Goal: Task Accomplishment & Management: Complete application form

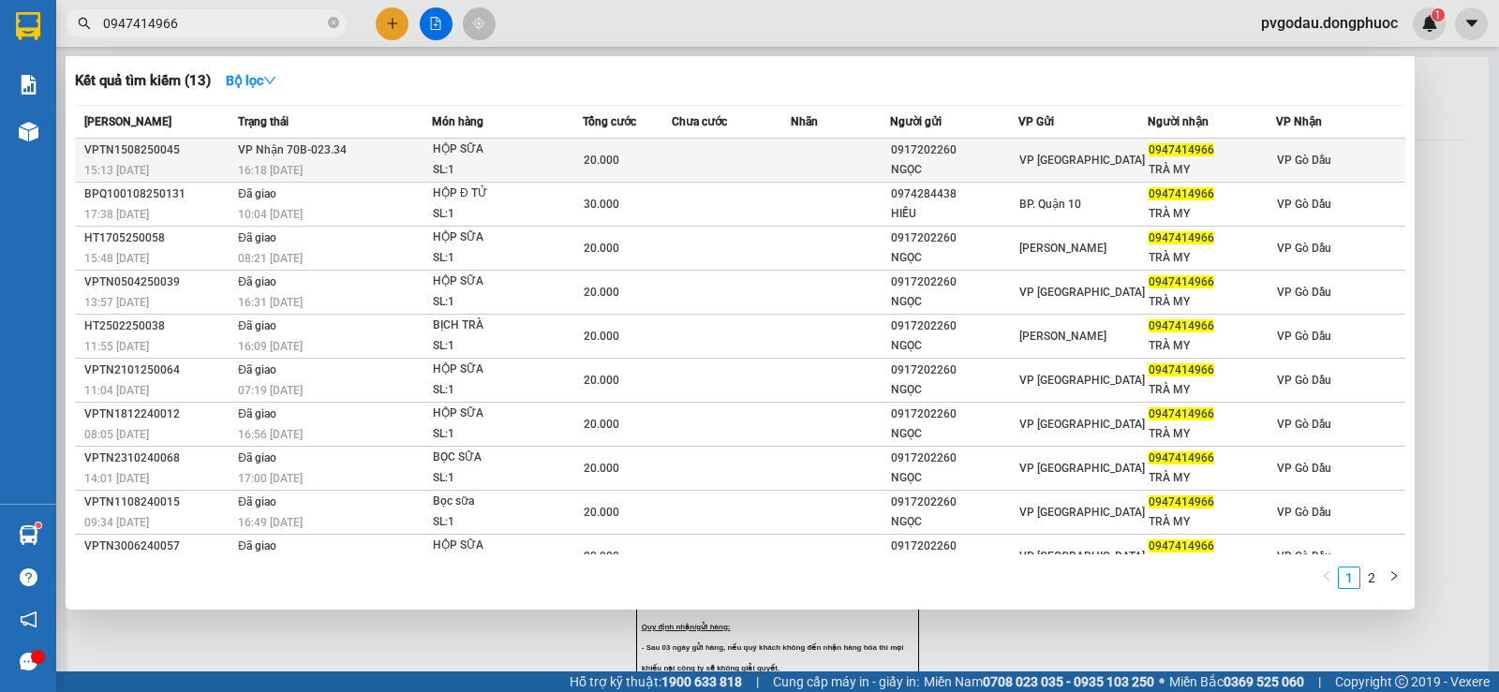
type input "0947414966"
click at [404, 165] on div "16:18 - 15/08" at bounding box center [334, 170] width 193 height 21
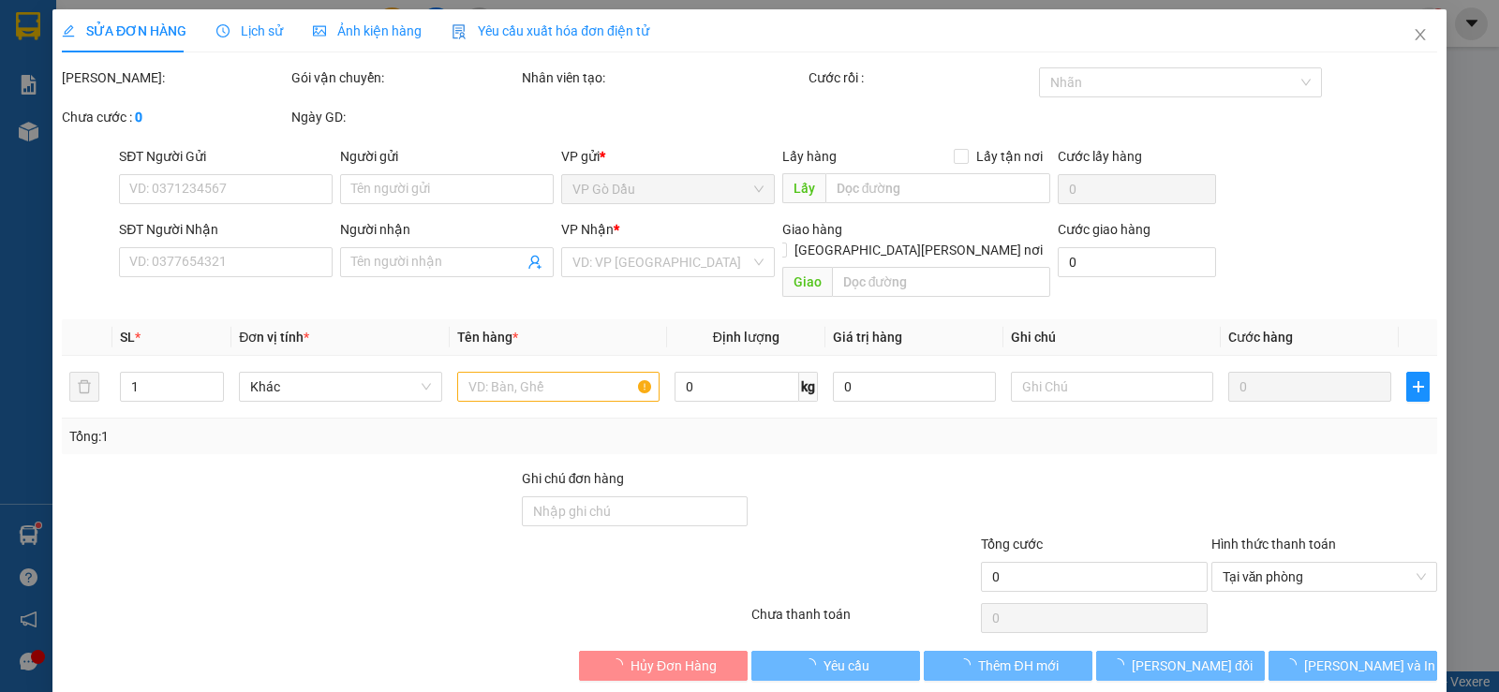
type input "0917202260"
type input "NGỌC"
type input "0947414966"
type input "TRÀ MY"
type input "20.000"
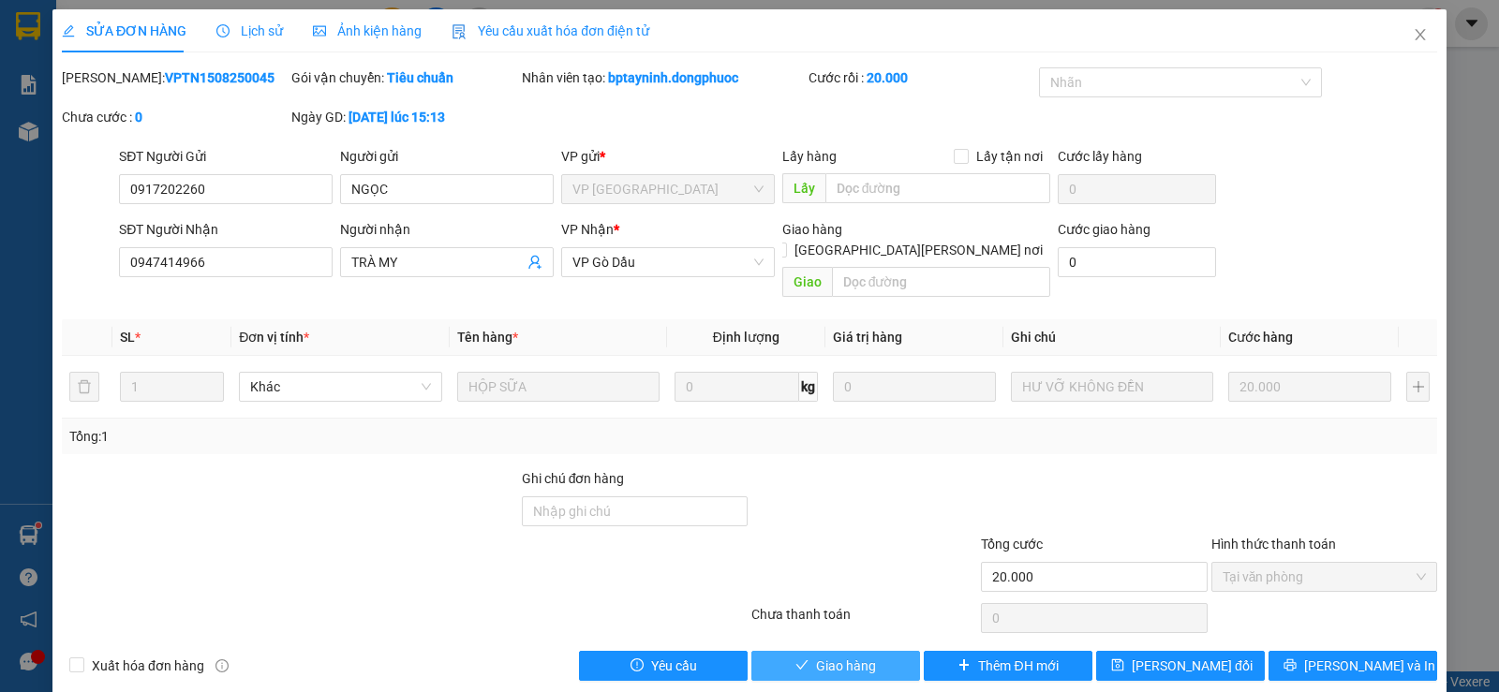
click at [860, 656] on span "Giao hàng" at bounding box center [846, 666] width 60 height 21
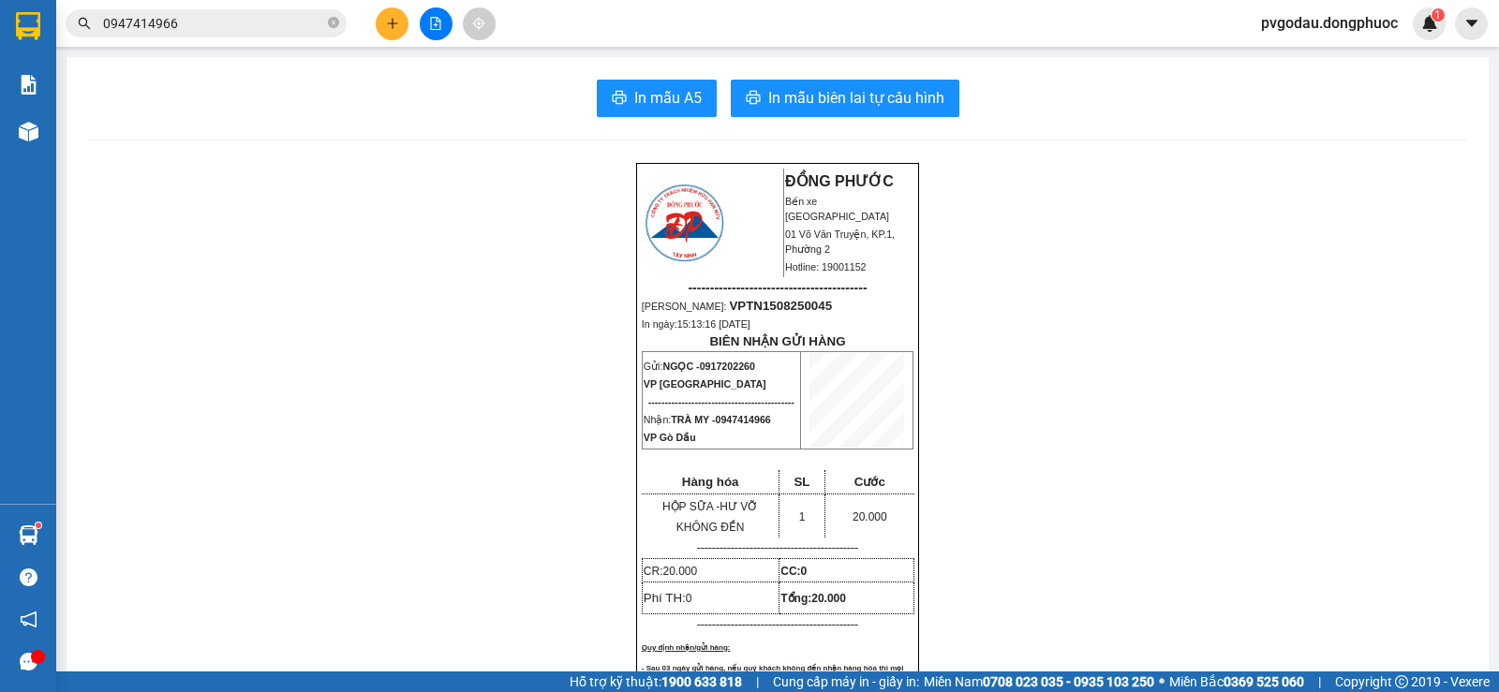
click at [209, 22] on input "0947414966" at bounding box center [213, 23] width 221 height 21
click at [210, 22] on input "0947414966" at bounding box center [213, 23] width 221 height 21
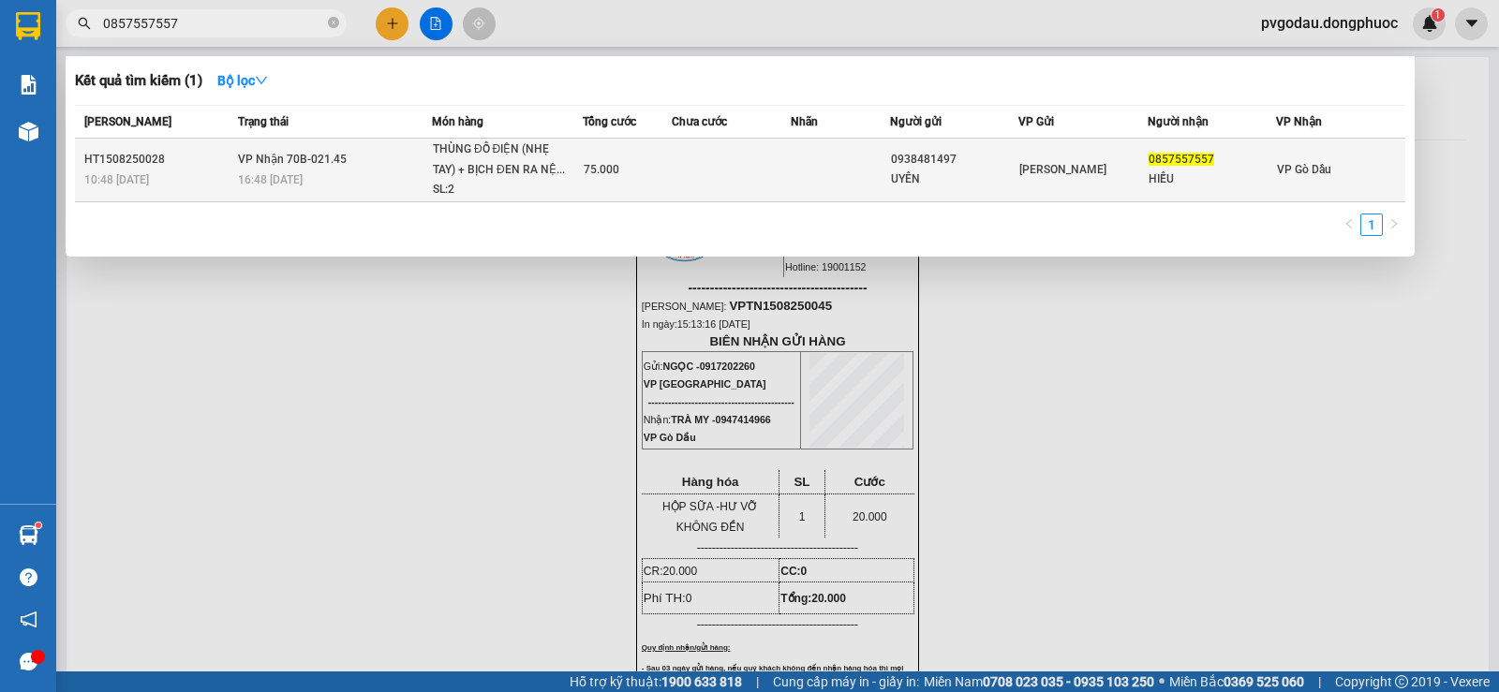
type input "0857557557"
click at [599, 185] on td "75.000" at bounding box center [627, 171] width 89 height 64
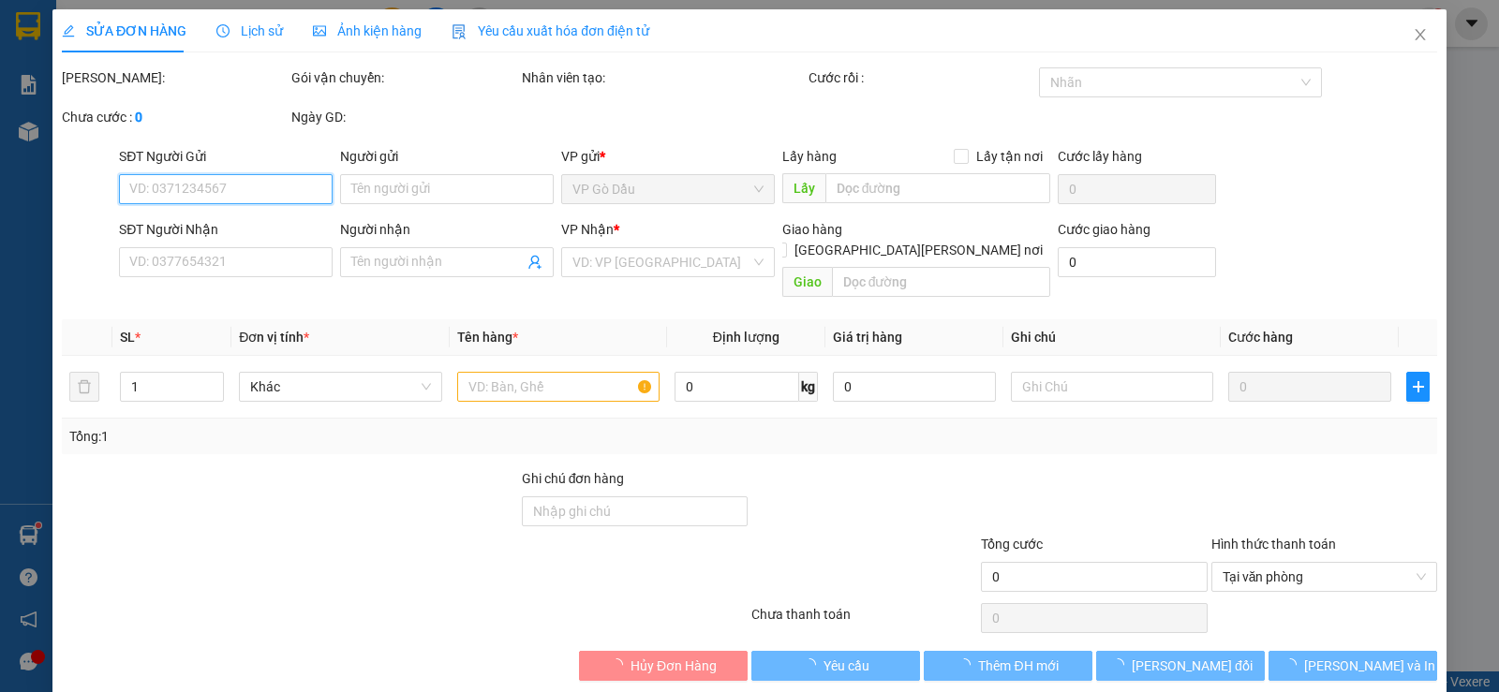
type input "0938481497"
type input "UYÊN"
type input "0857557557"
type input "HIẾU"
type input "75.000"
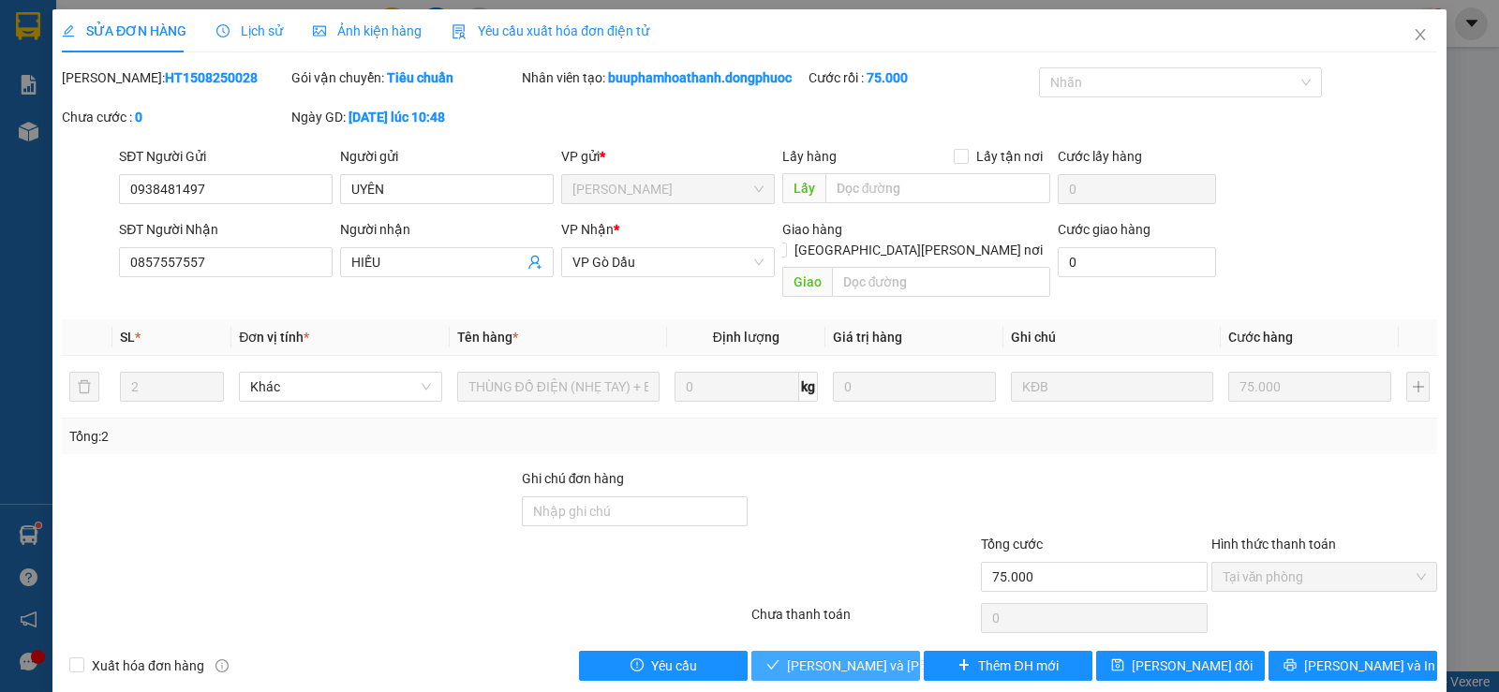
click at [843, 656] on span "Lưu và Giao hàng" at bounding box center [913, 666] width 253 height 21
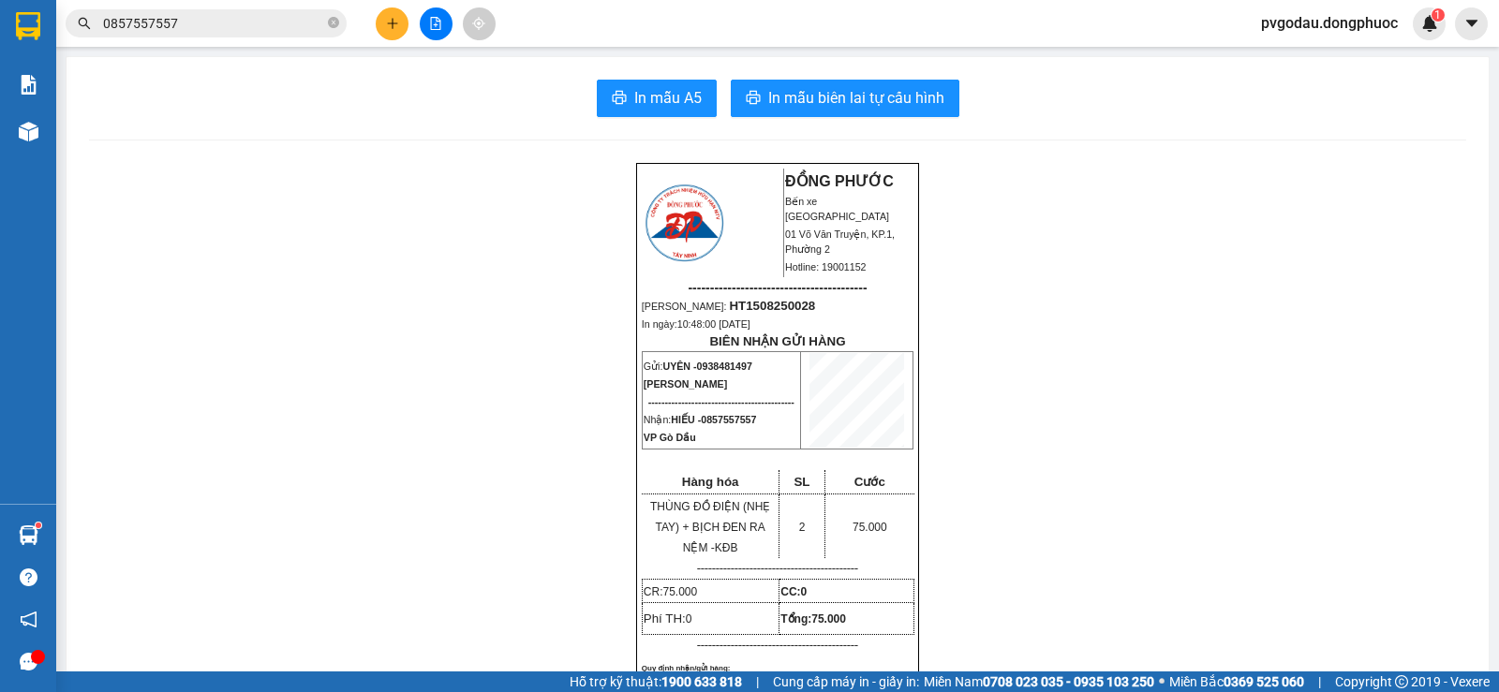
click at [262, 21] on input "0857557557" at bounding box center [213, 23] width 221 height 21
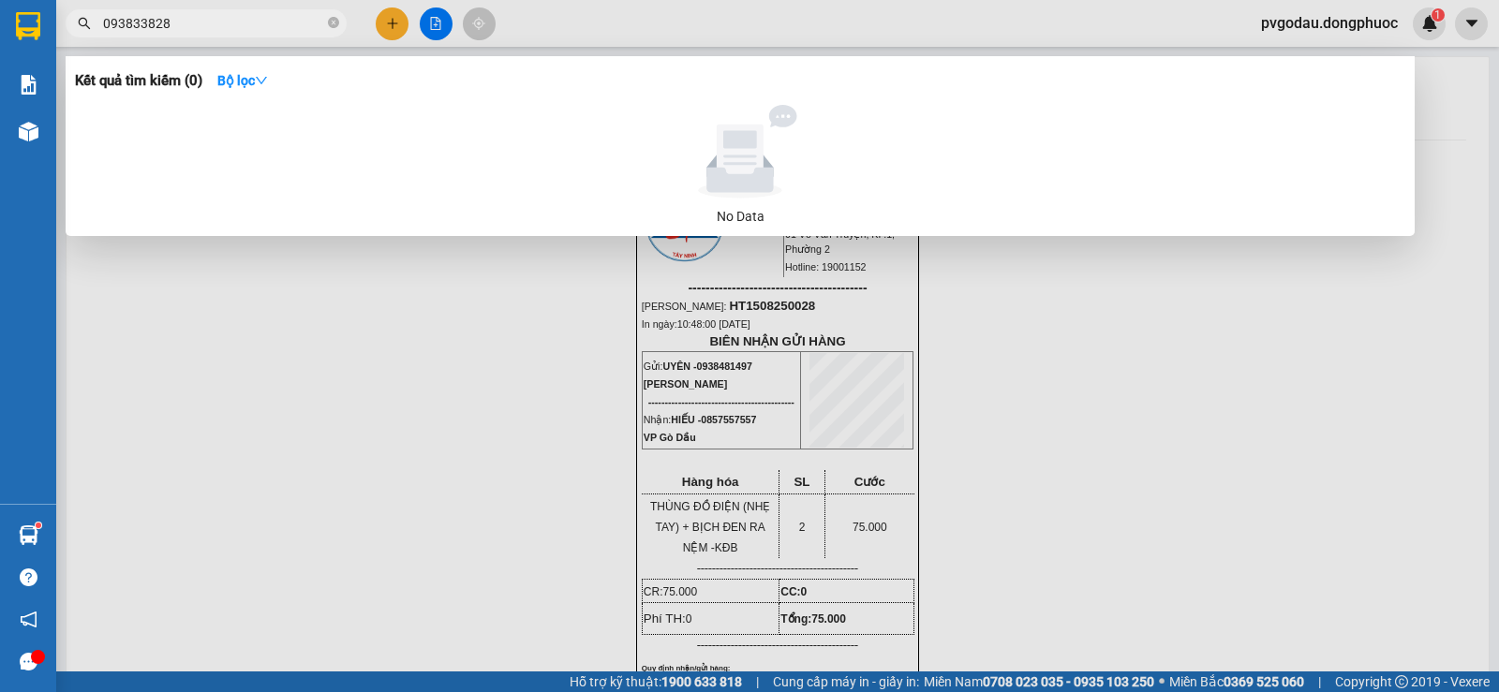
click at [154, 20] on input "093833828" at bounding box center [213, 23] width 221 height 21
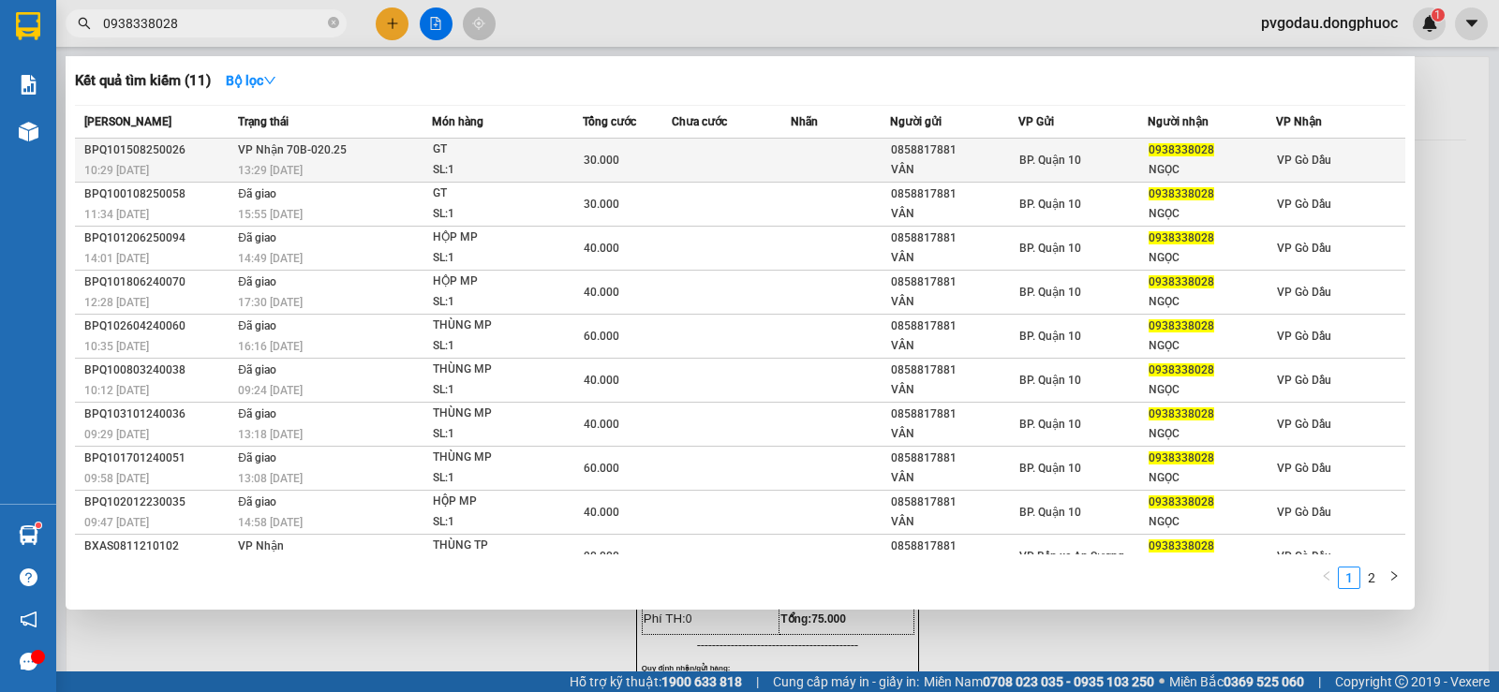
type input "0938338028"
click at [973, 161] on div "VÂN" at bounding box center [954, 170] width 127 height 20
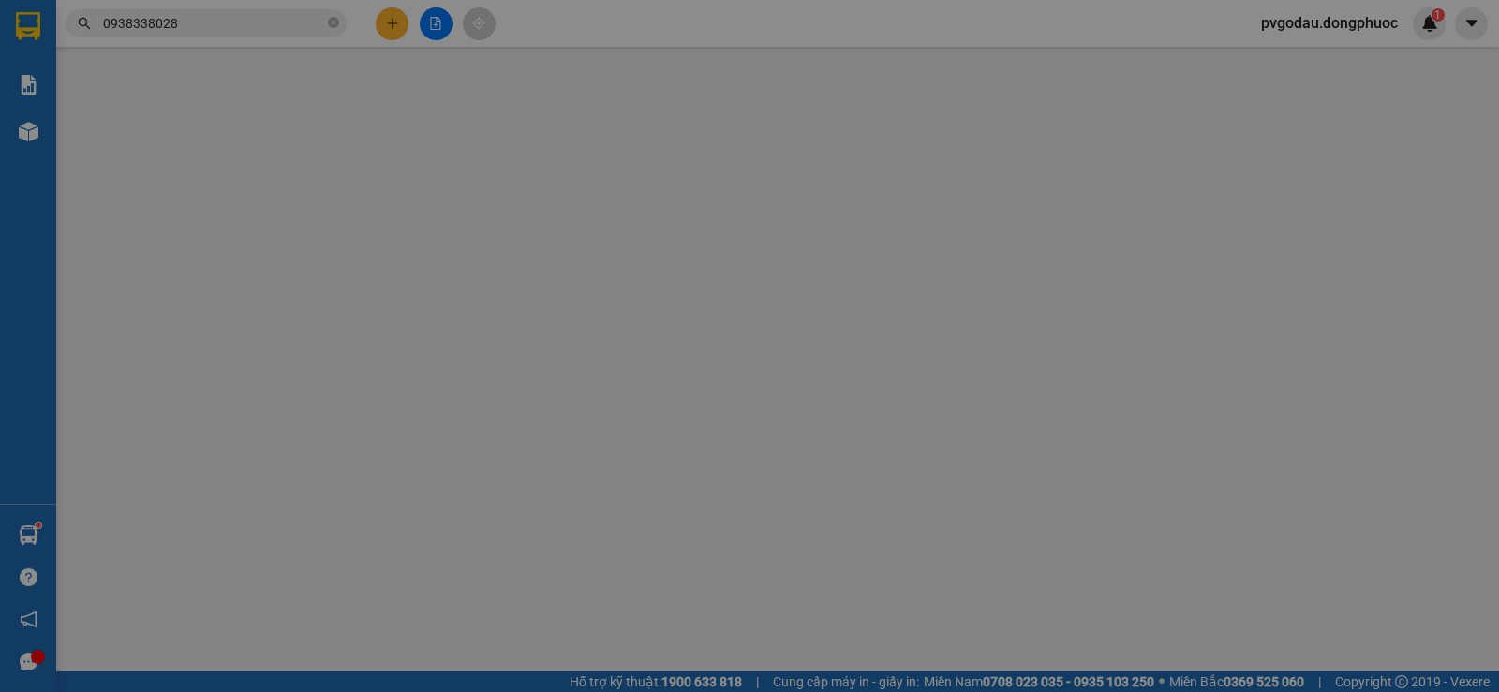
type input "0858817881"
type input "VÂN"
type input "0938338028"
type input "NGỌC"
type input "30.000"
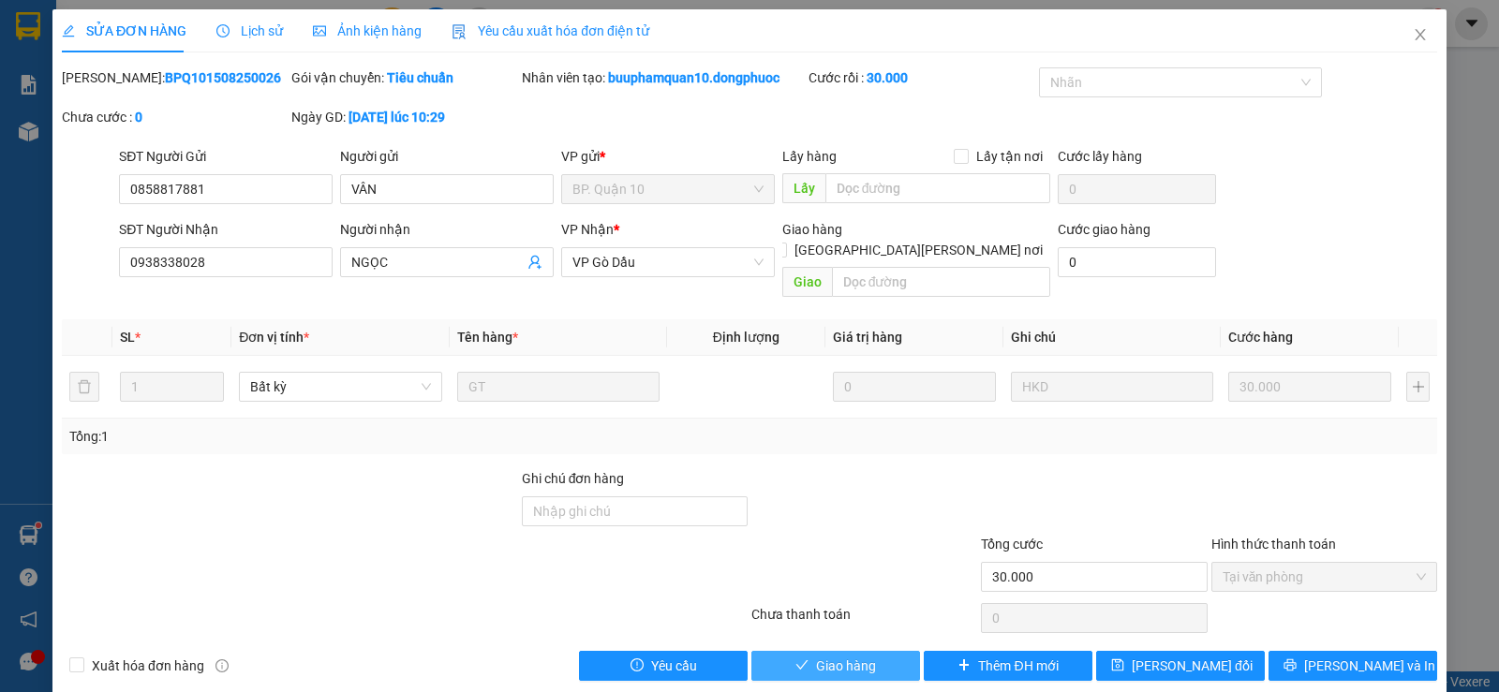
drag, startPoint x: 843, startPoint y: 645, endPoint x: 855, endPoint y: 651, distance: 13.8
click at [843, 656] on span "Giao hàng" at bounding box center [846, 666] width 60 height 21
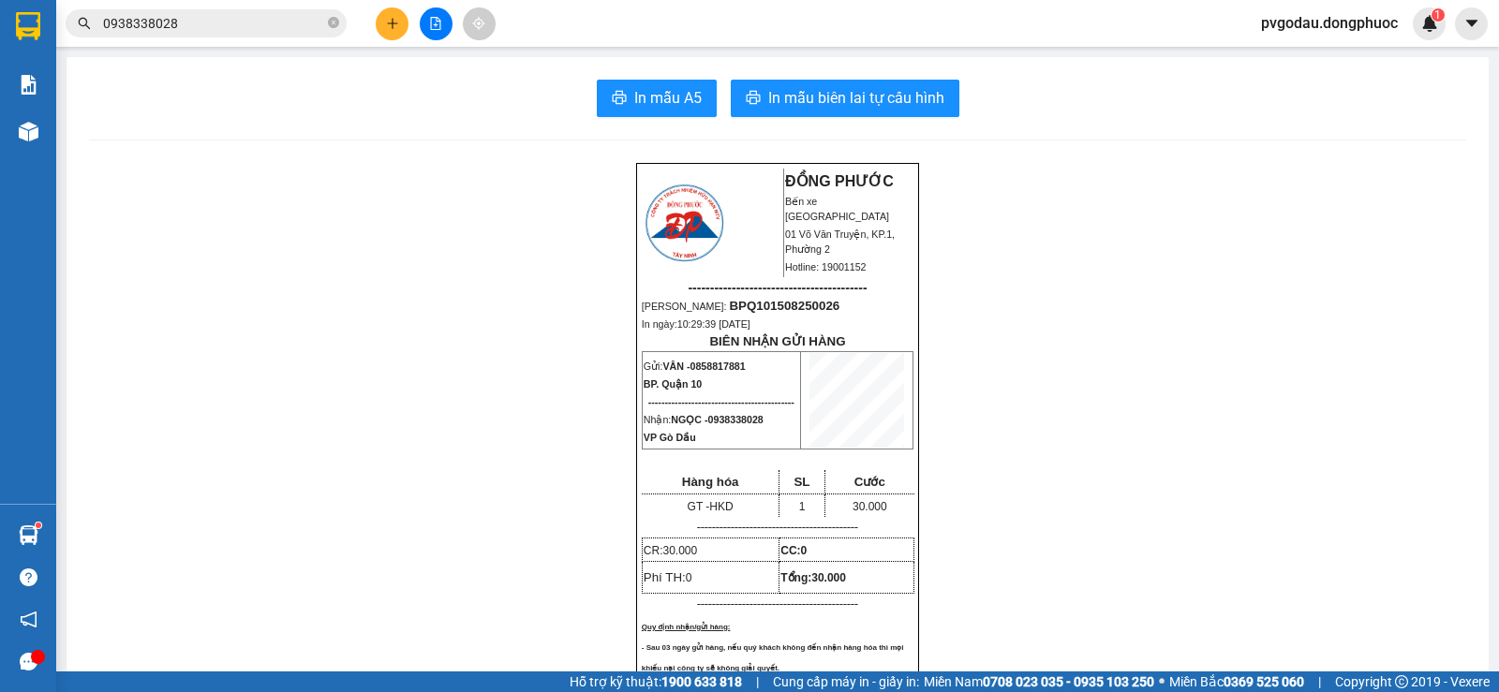
drag, startPoint x: 258, startPoint y: 13, endPoint x: 253, endPoint y: 24, distance: 12.2
click at [257, 12] on span "0938338028" at bounding box center [206, 23] width 281 height 28
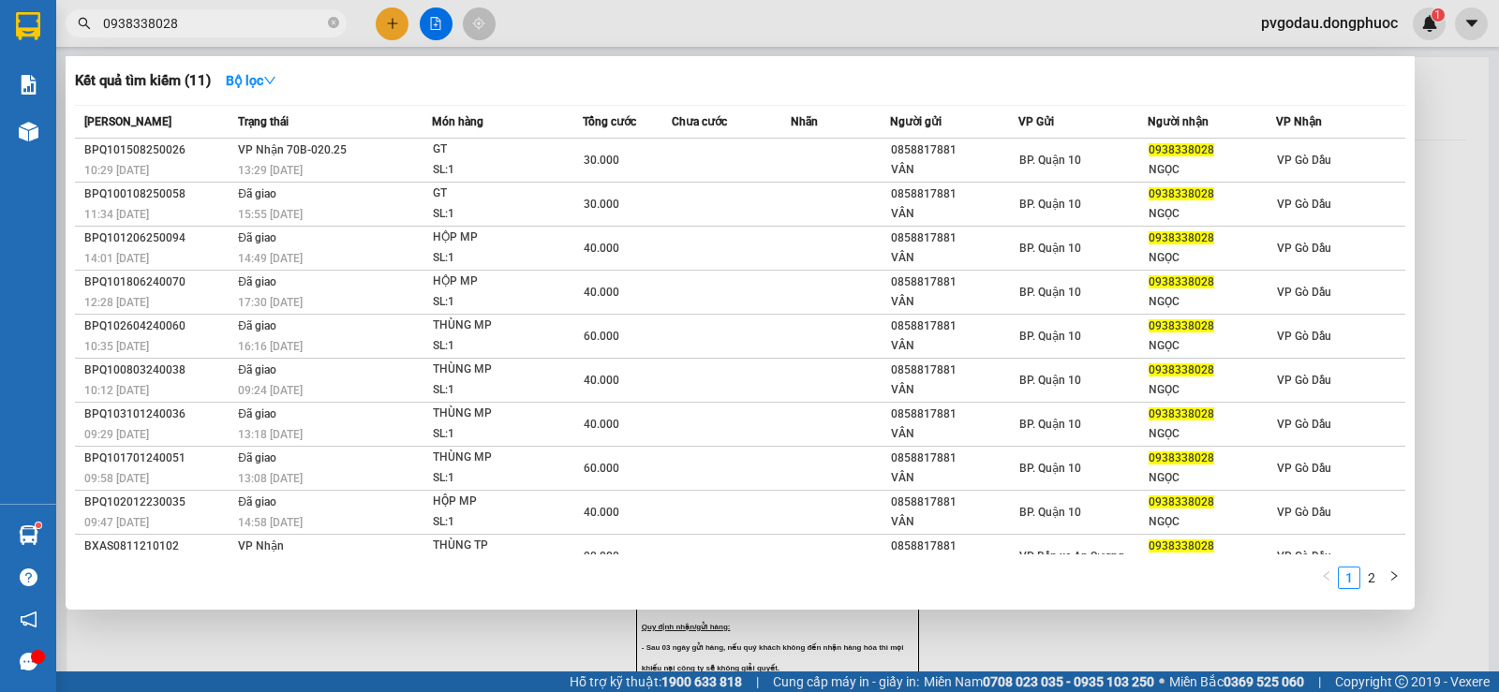
click at [253, 24] on input "0938338028" at bounding box center [213, 23] width 221 height 21
click at [255, 25] on input "0938338028" at bounding box center [213, 23] width 221 height 21
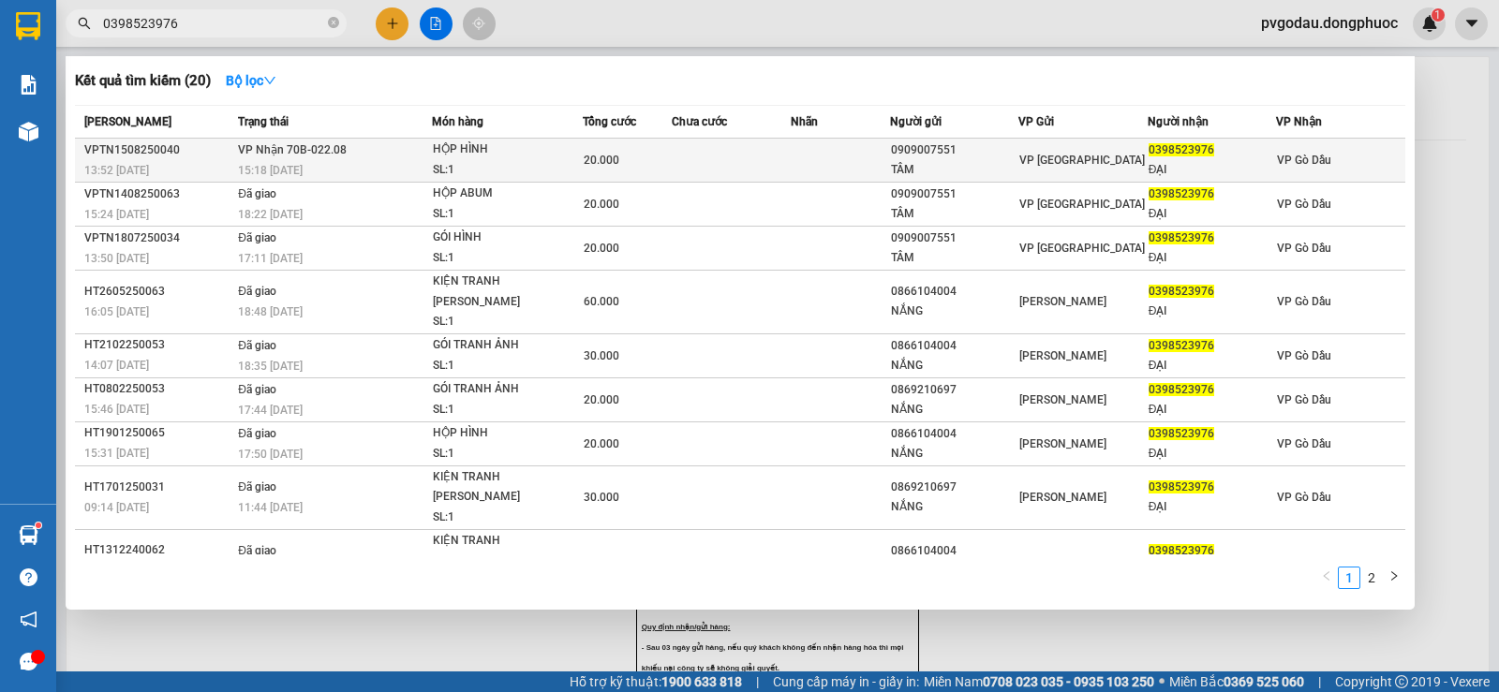
type input "0398523976"
click at [964, 158] on div "0909007551" at bounding box center [954, 151] width 127 height 20
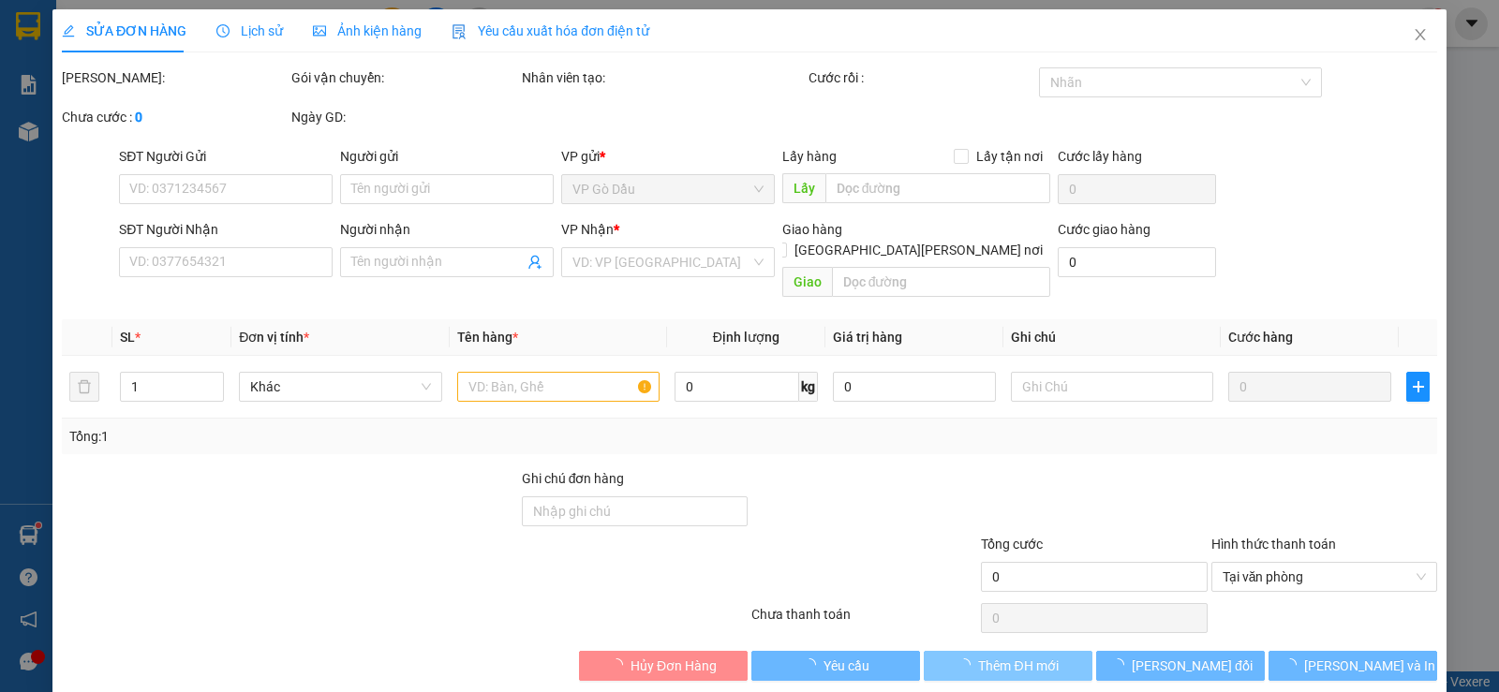
type input "0909007551"
type input "TÂM"
type input "0398523976"
type input "ĐẠI"
type input "20.000"
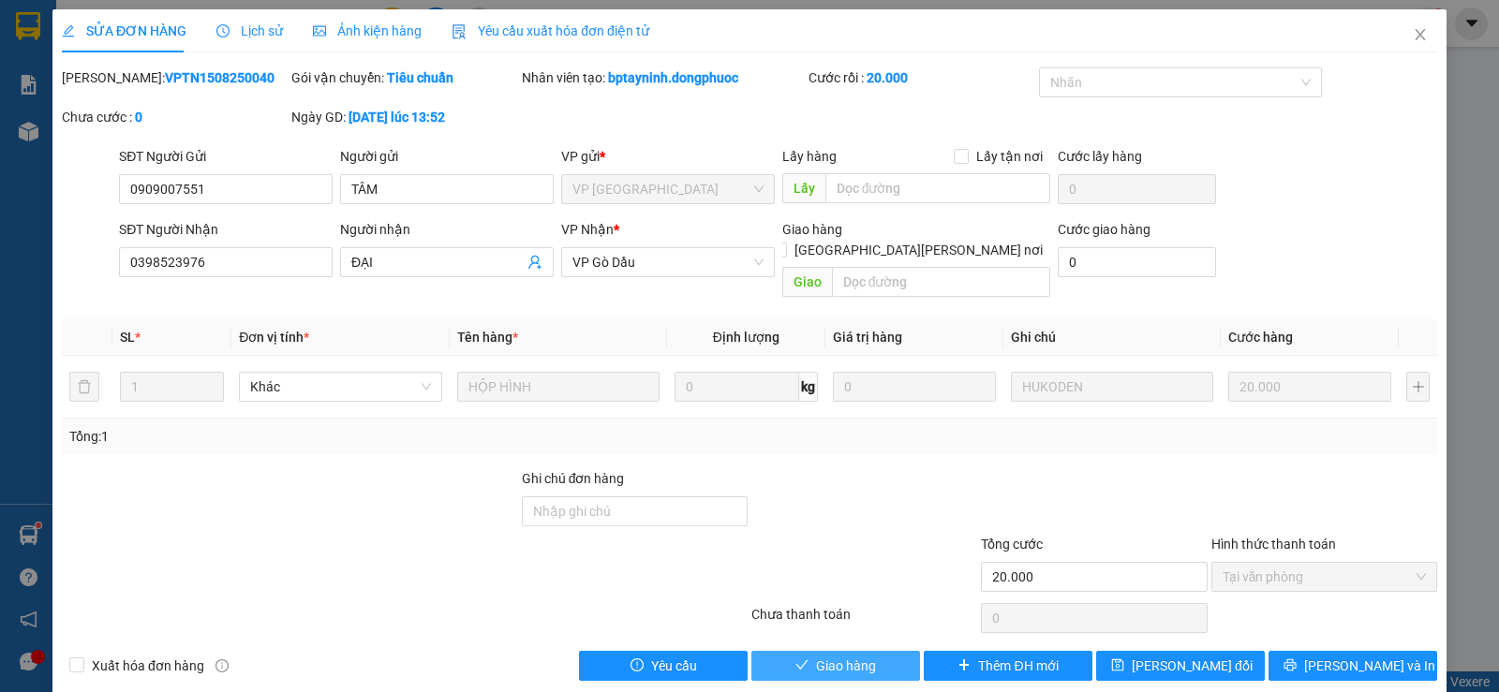
click at [846, 656] on span "Giao hàng" at bounding box center [846, 666] width 60 height 21
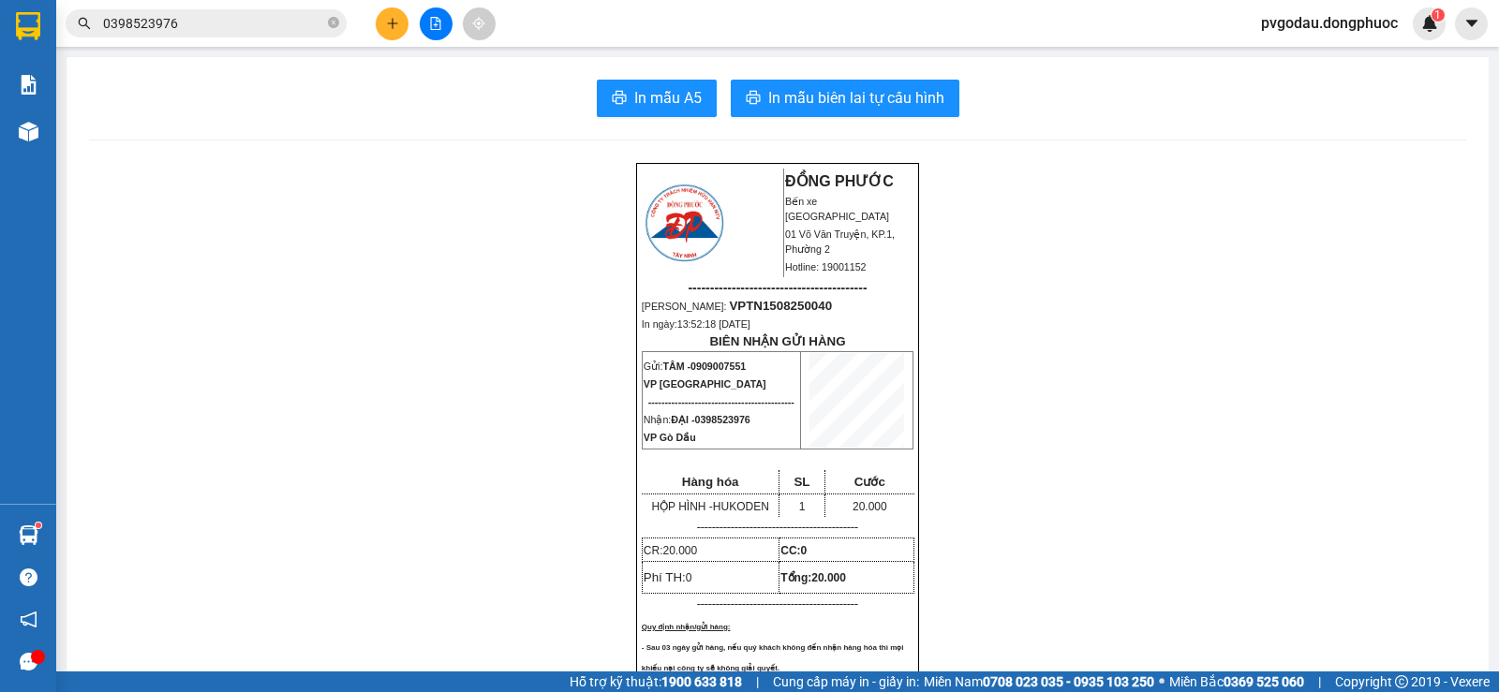
click at [260, 26] on input "0398523976" at bounding box center [213, 23] width 221 height 21
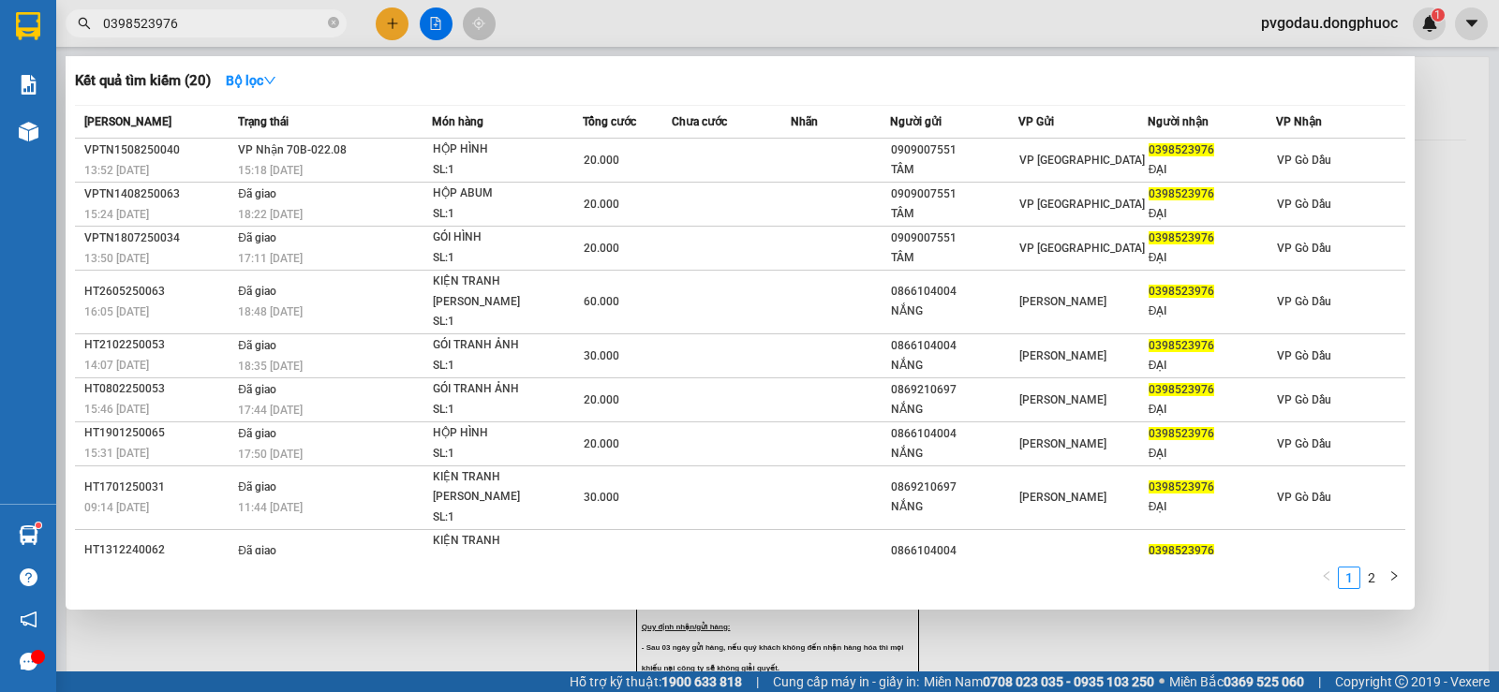
click at [260, 25] on input "0398523976" at bounding box center [213, 23] width 221 height 21
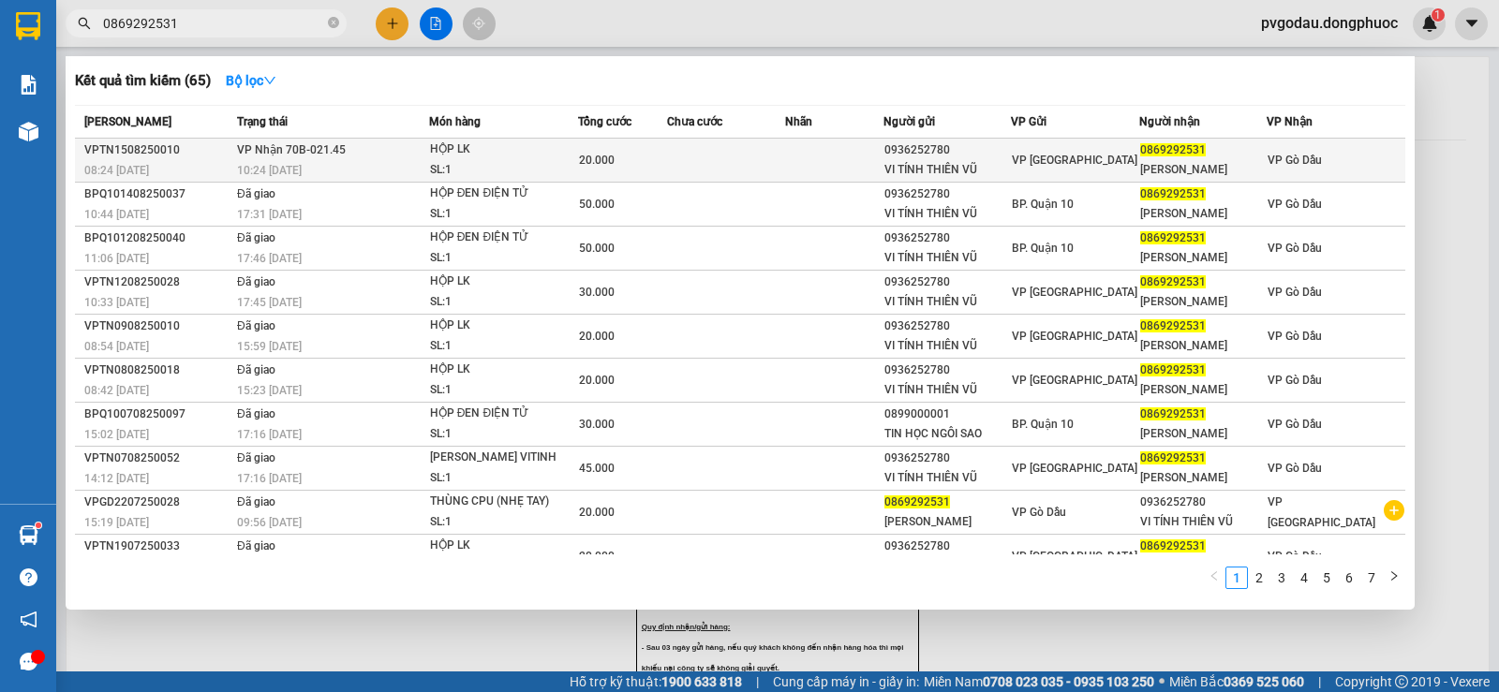
type input "0869292531"
click at [896, 157] on div "0936252780" at bounding box center [947, 151] width 126 height 20
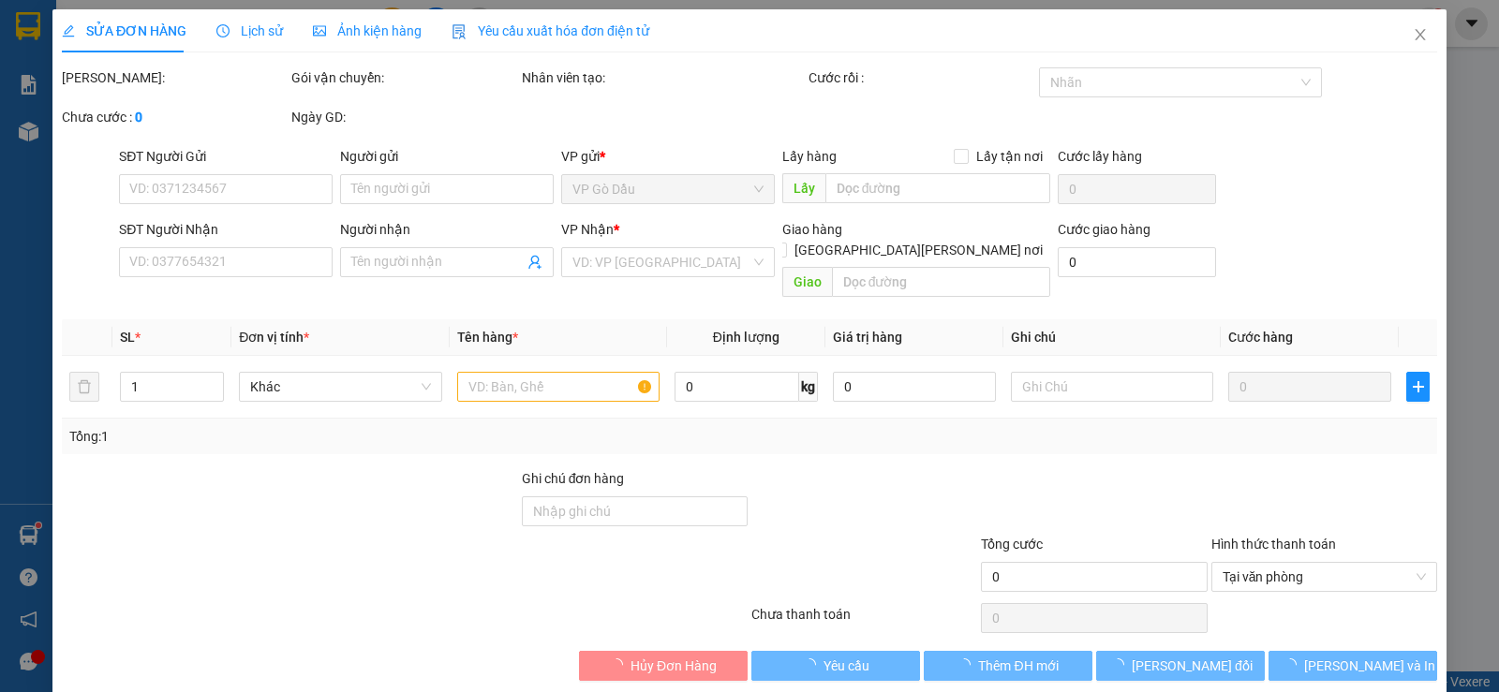
type input "0936252780"
type input "VI TÍNH THIÊN VŨ"
type input "0869292531"
type input "VƯƠNG NGUYỄN"
type input "20.000"
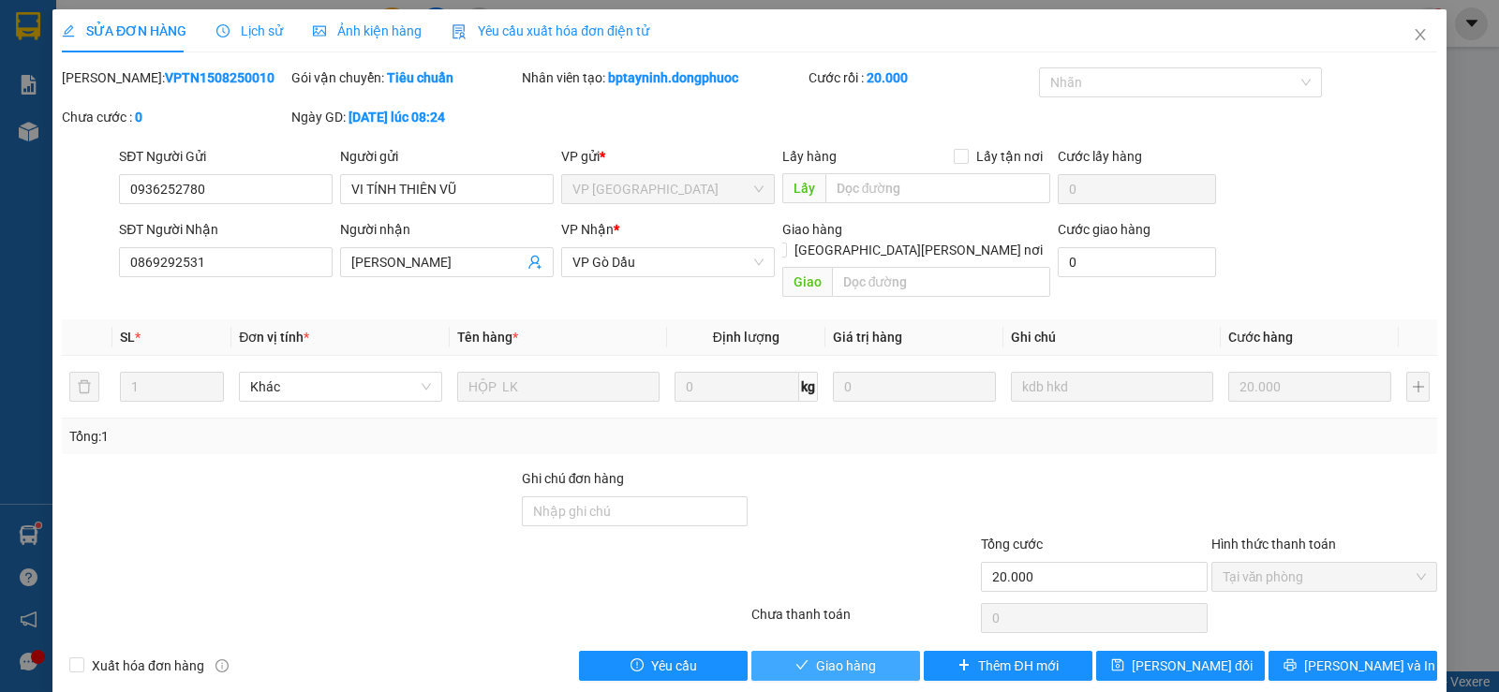
click at [851, 656] on span "Giao hàng" at bounding box center [846, 666] width 60 height 21
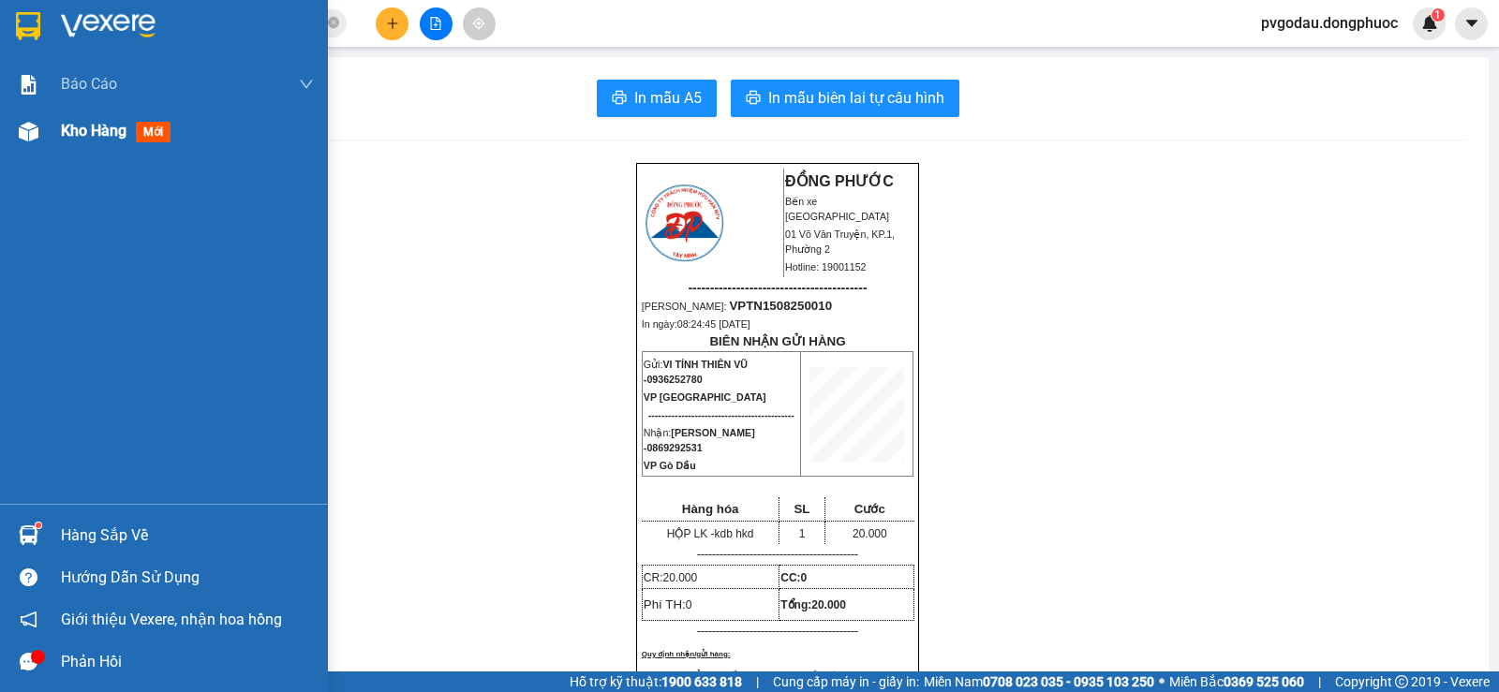
click at [115, 126] on span "Kho hàng" at bounding box center [94, 131] width 66 height 18
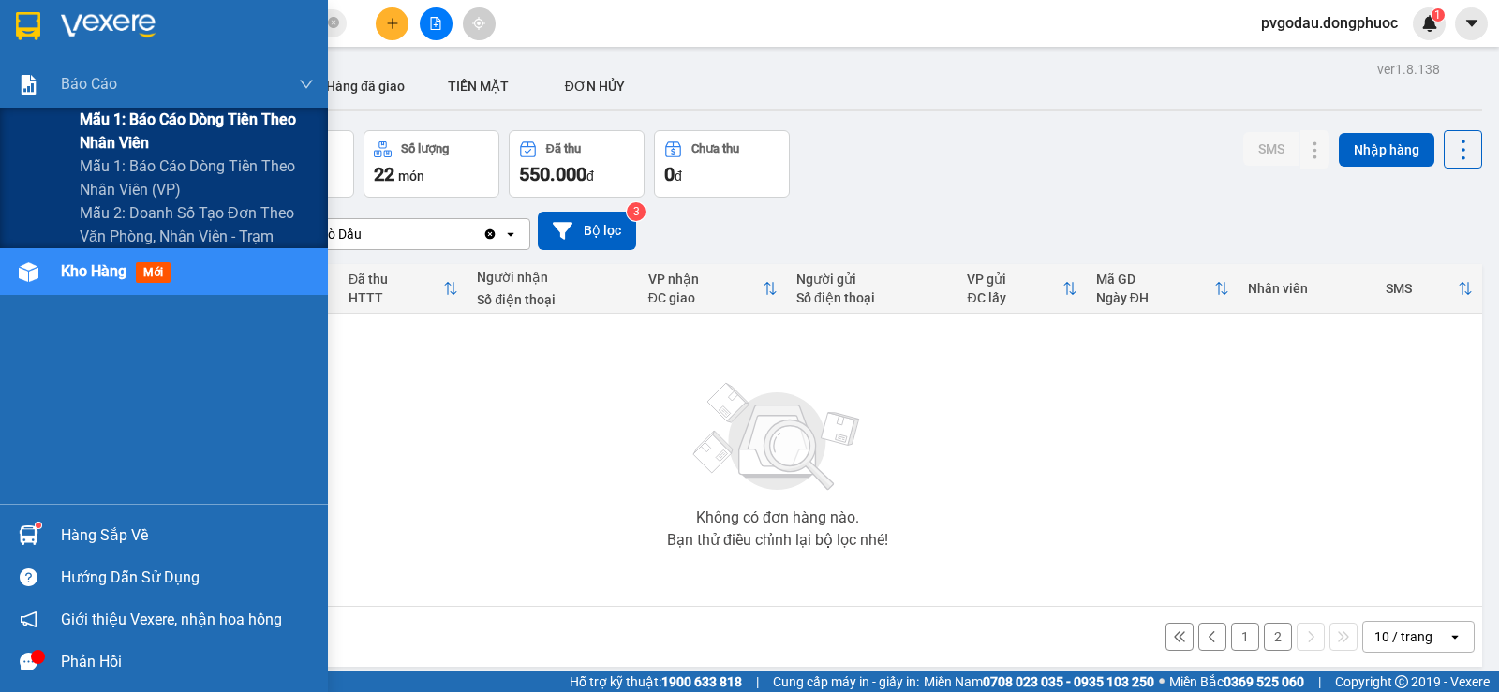
click at [118, 128] on span "Mẫu 1: Báo cáo dòng tiền theo nhân viên" at bounding box center [197, 131] width 234 height 47
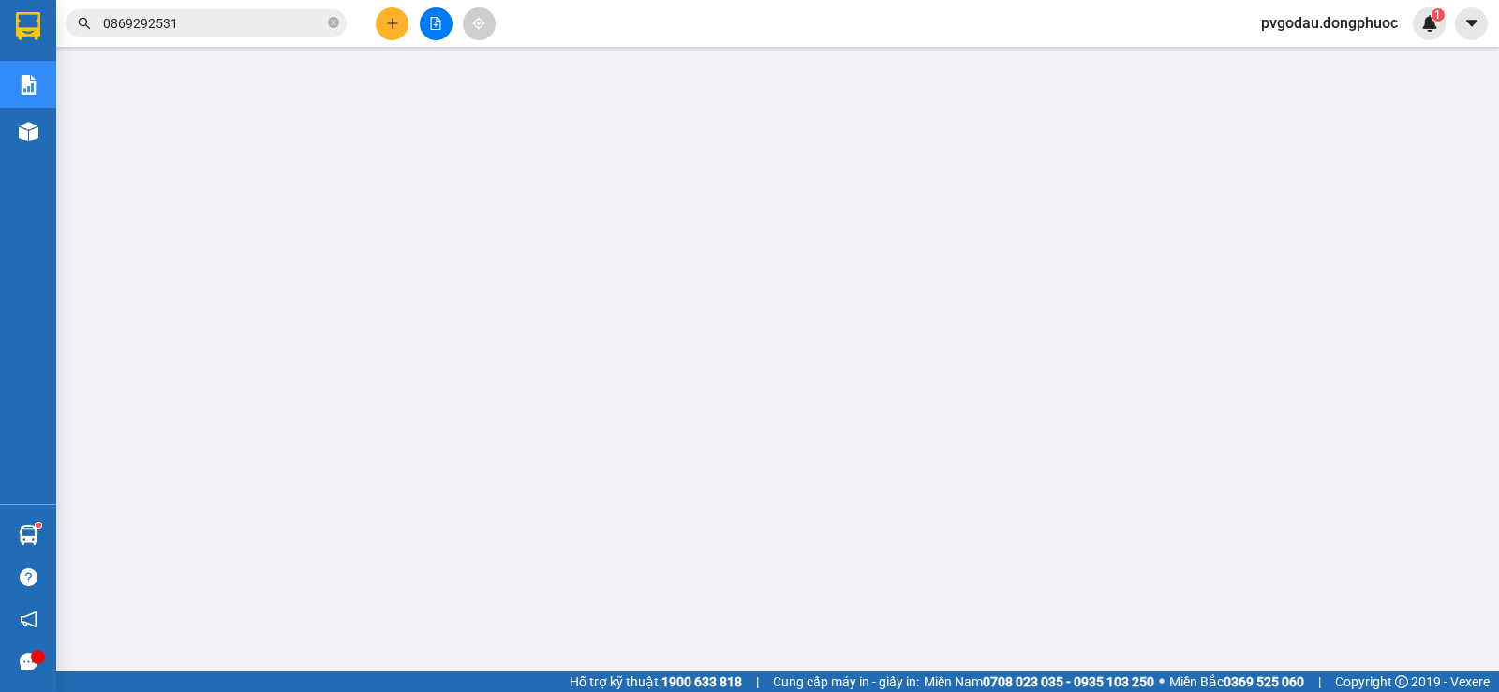
click at [1325, 22] on span "pvgodau.dongphuoc" at bounding box center [1329, 22] width 167 height 23
click at [1299, 65] on span "Đăng xuất" at bounding box center [1335, 58] width 131 height 21
